Goal: Task Accomplishment & Management: Manage account settings

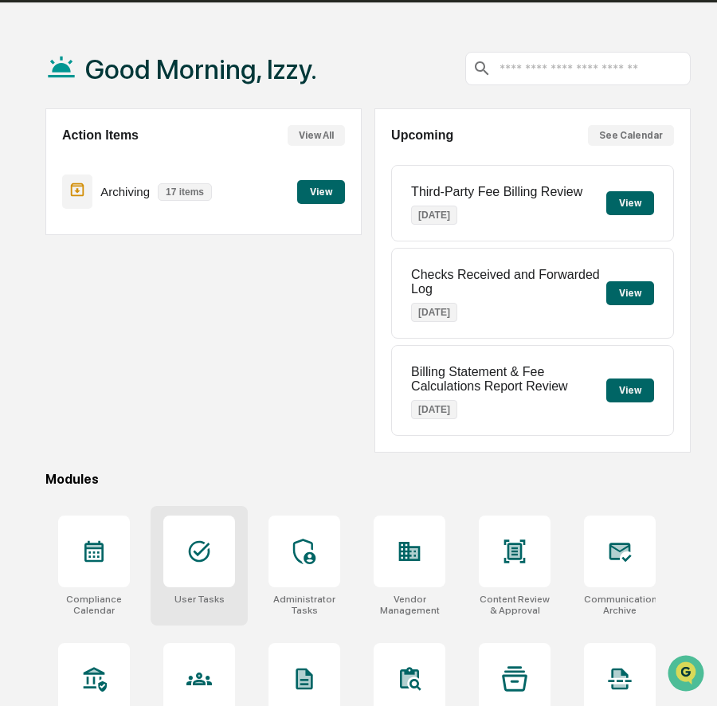
scroll to position [48, 0]
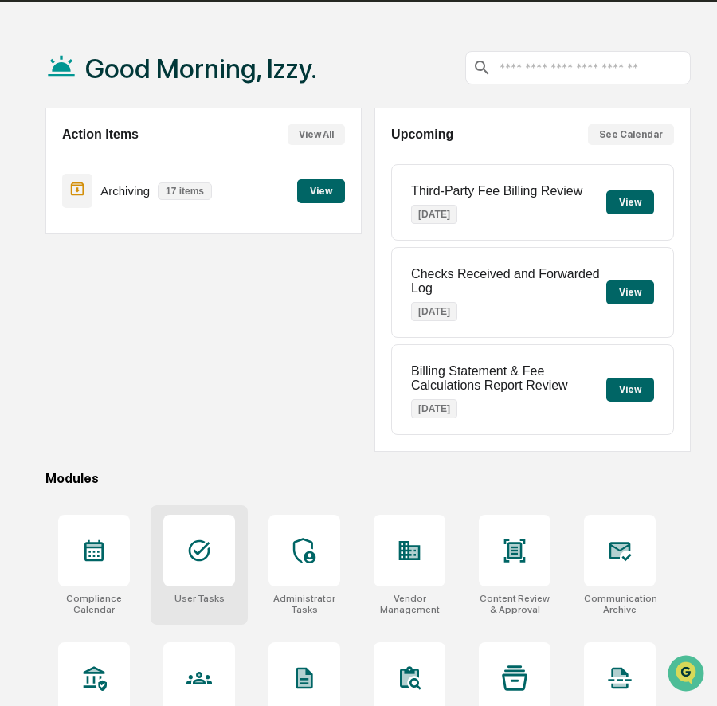
click at [204, 562] on icon at bounding box center [198, 550] width 25 height 25
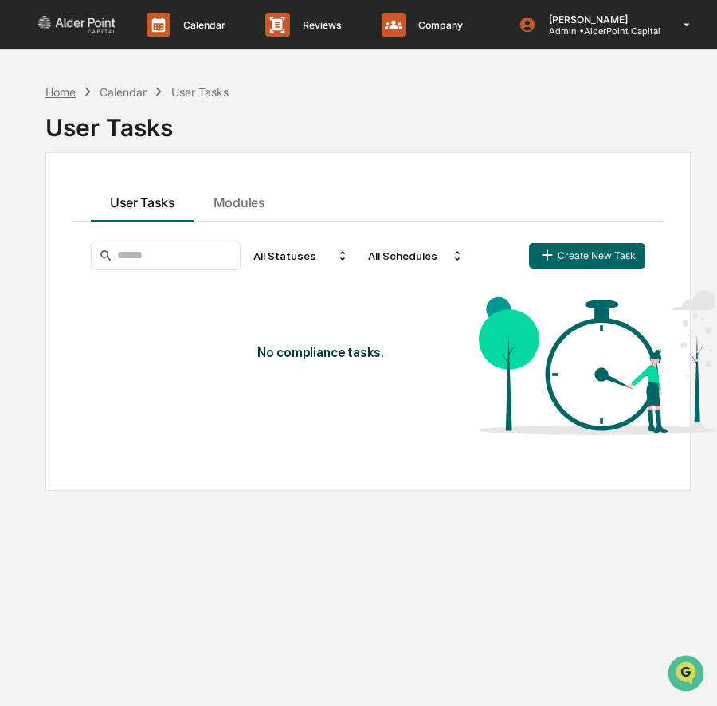
click at [62, 90] on div "Home" at bounding box center [60, 92] width 30 height 14
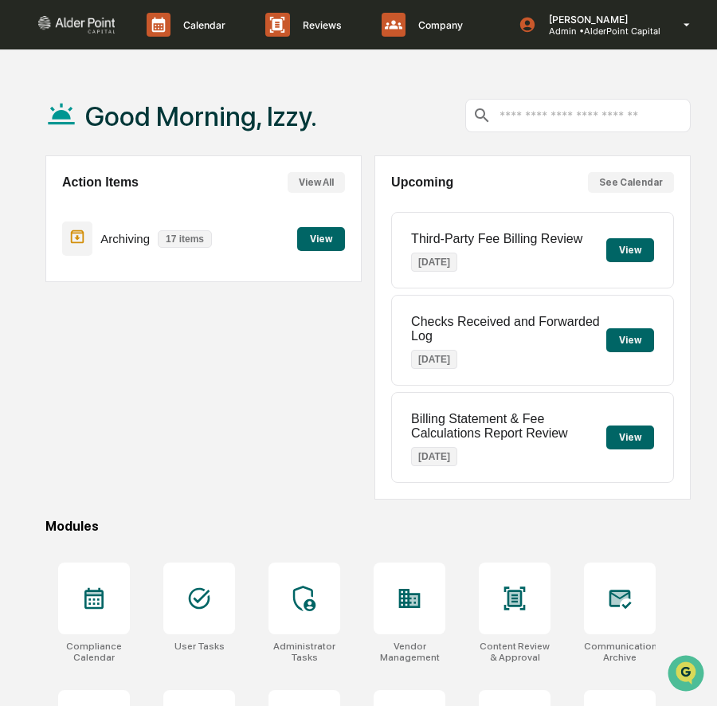
click at [517, 118] on input "text" at bounding box center [591, 115] width 186 height 15
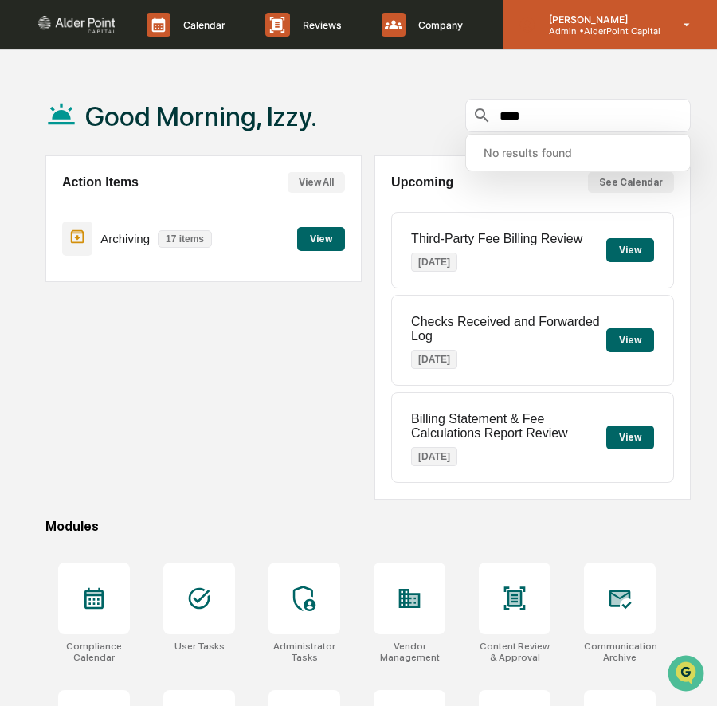
type input "****"
click at [588, 29] on p "Admin • AlderPoint Capital" at bounding box center [598, 30] width 124 height 11
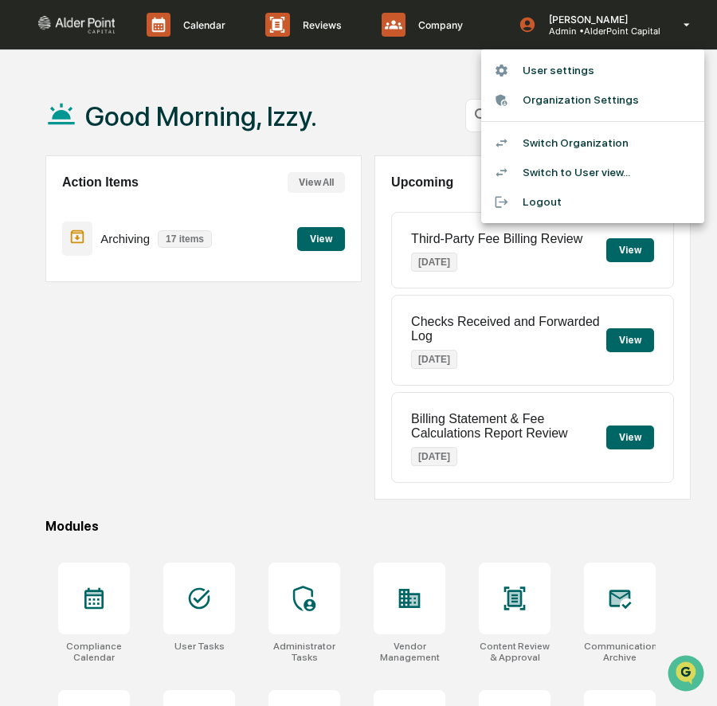
click at [554, 143] on li "Switch Organization" at bounding box center [592, 142] width 223 height 29
